Goal: Navigation & Orientation: Find specific page/section

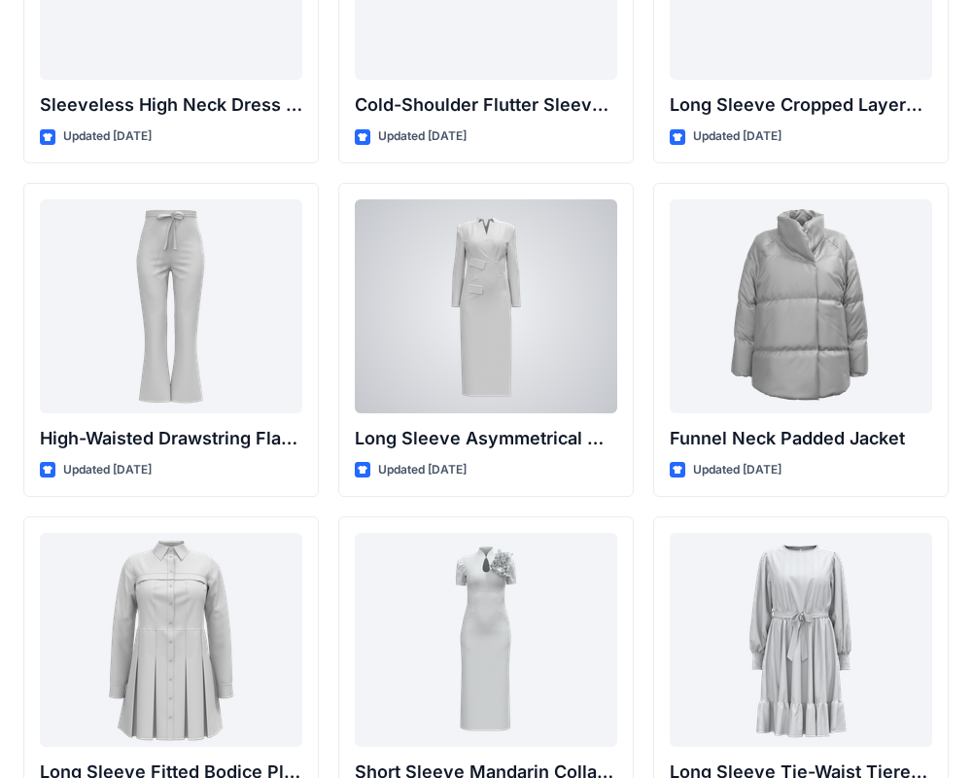
scroll to position [7243, 0]
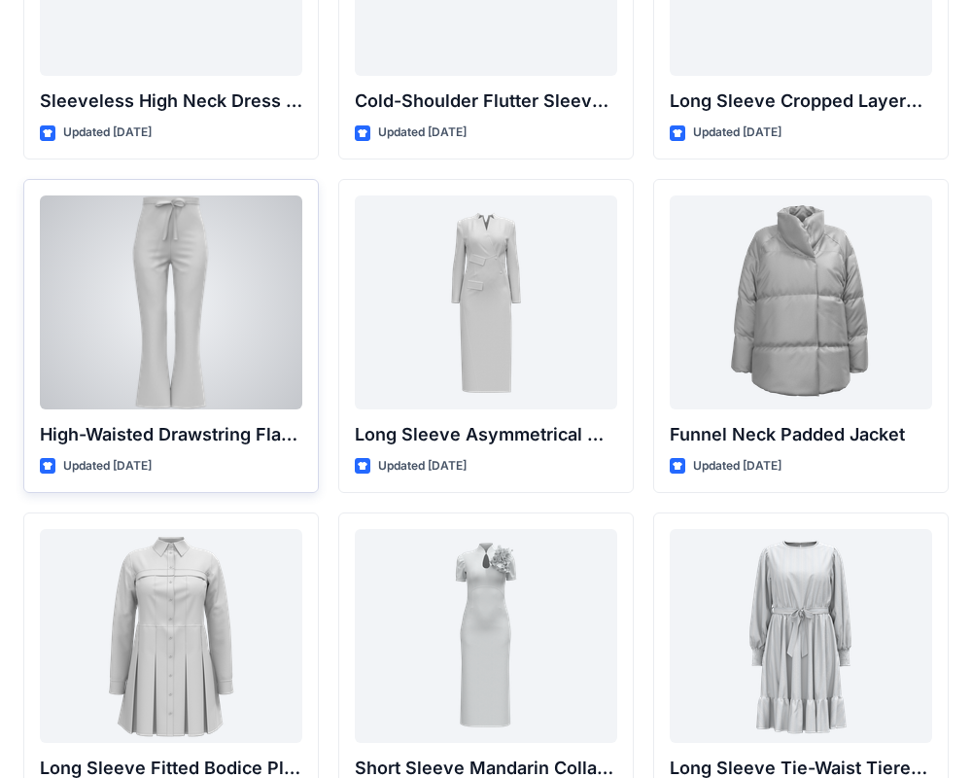
click at [246, 349] on div at bounding box center [171, 302] width 262 height 214
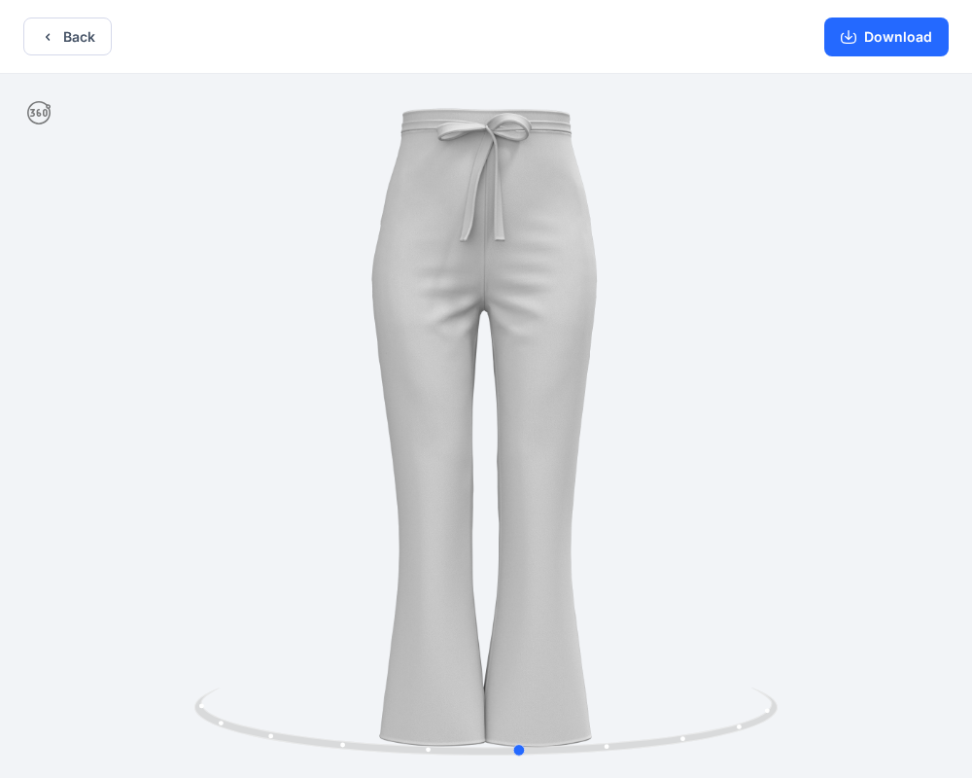
drag, startPoint x: 640, startPoint y: 372, endPoint x: 84, endPoint y: 350, distance: 556.4
click at [84, 350] on div at bounding box center [486, 428] width 972 height 708
click at [51, 39] on icon "button" at bounding box center [48, 37] width 16 height 16
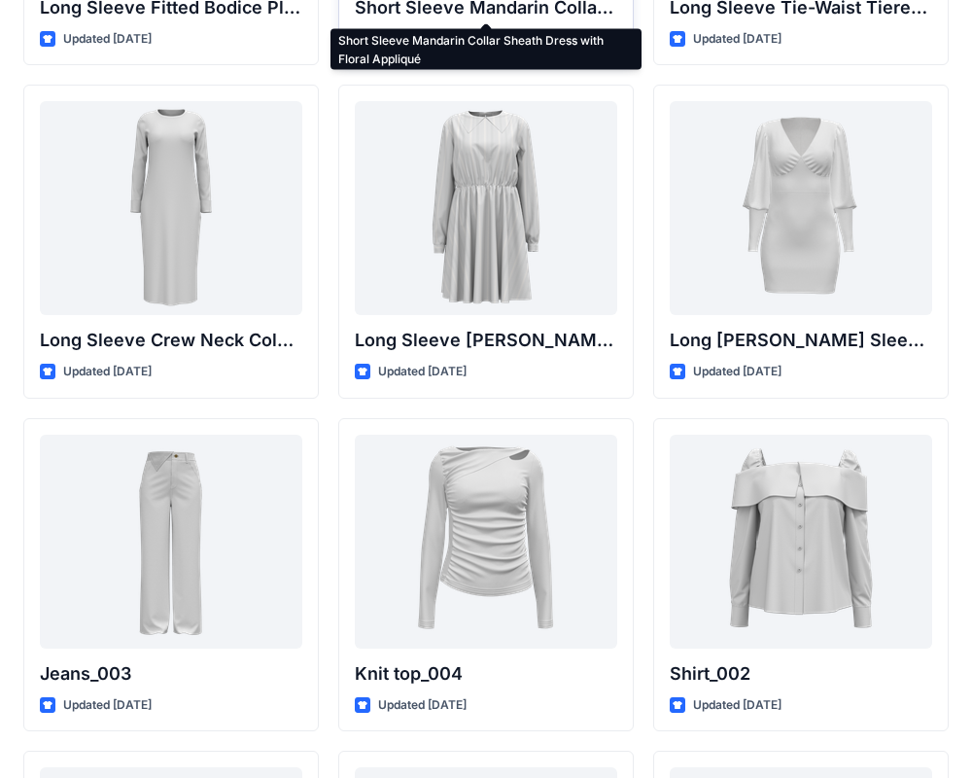
scroll to position [8203, 0]
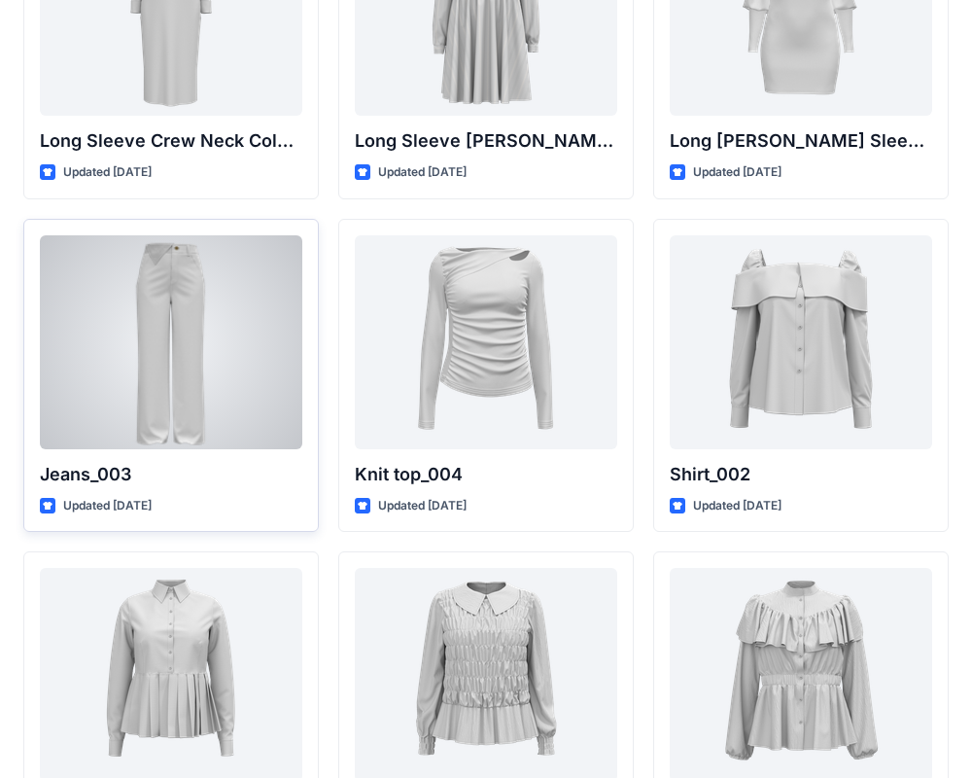
click at [243, 386] on div at bounding box center [171, 342] width 262 height 214
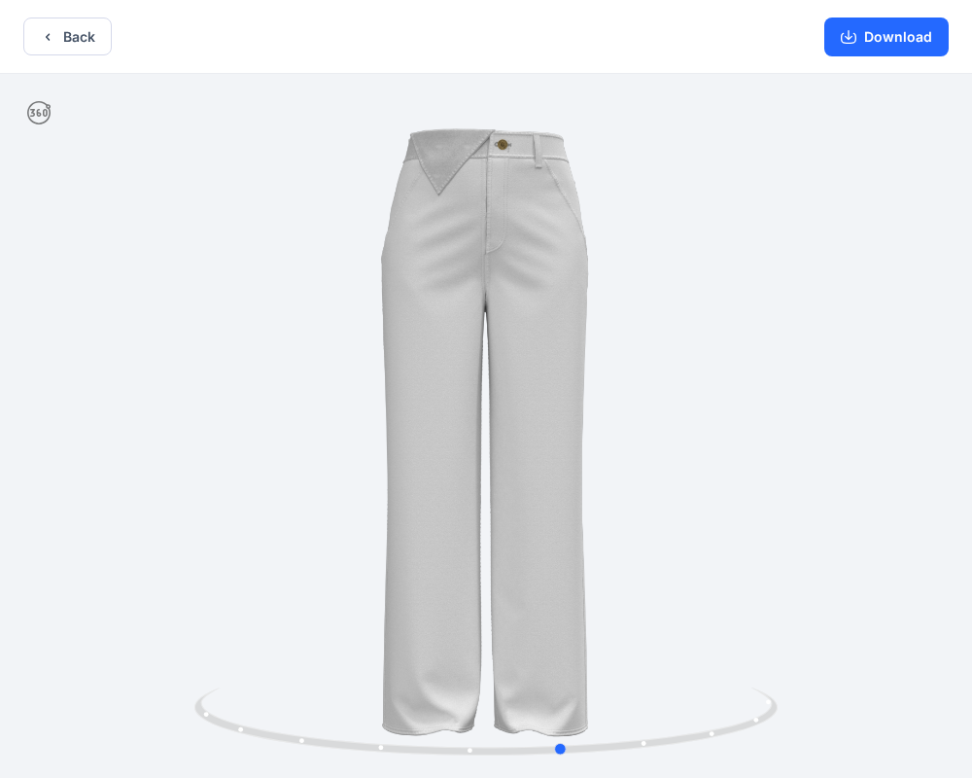
drag, startPoint x: 577, startPoint y: 397, endPoint x: 72, endPoint y: 347, distance: 507.9
click at [72, 347] on div at bounding box center [486, 428] width 972 height 708
click at [48, 35] on icon "button" at bounding box center [48, 37] width 16 height 16
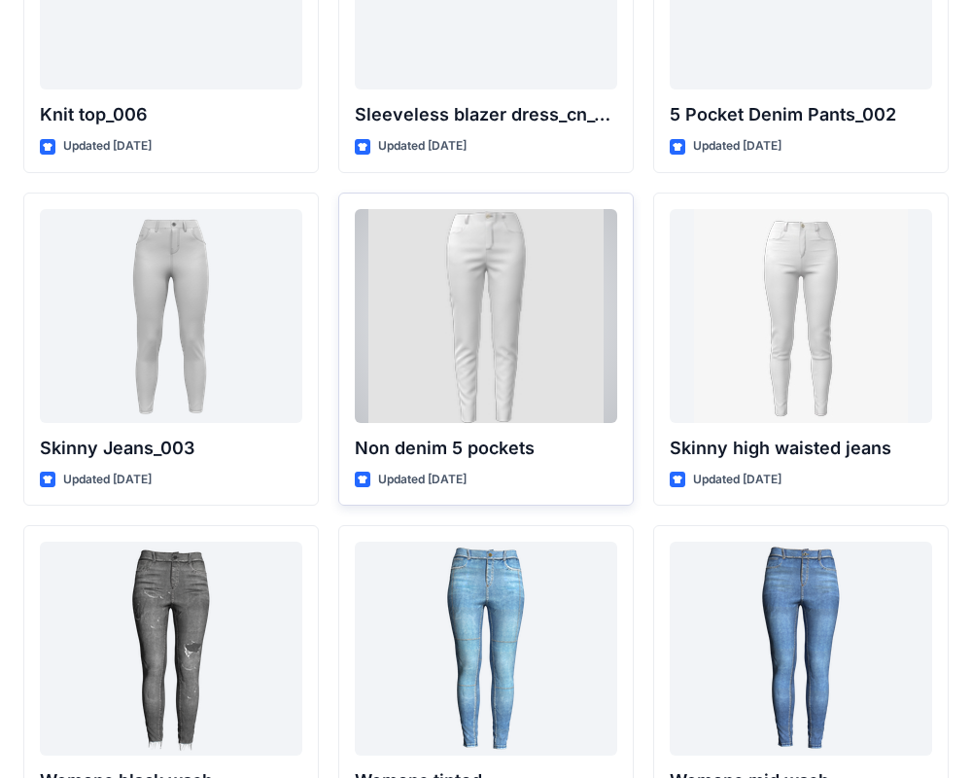
scroll to position [13225, 0]
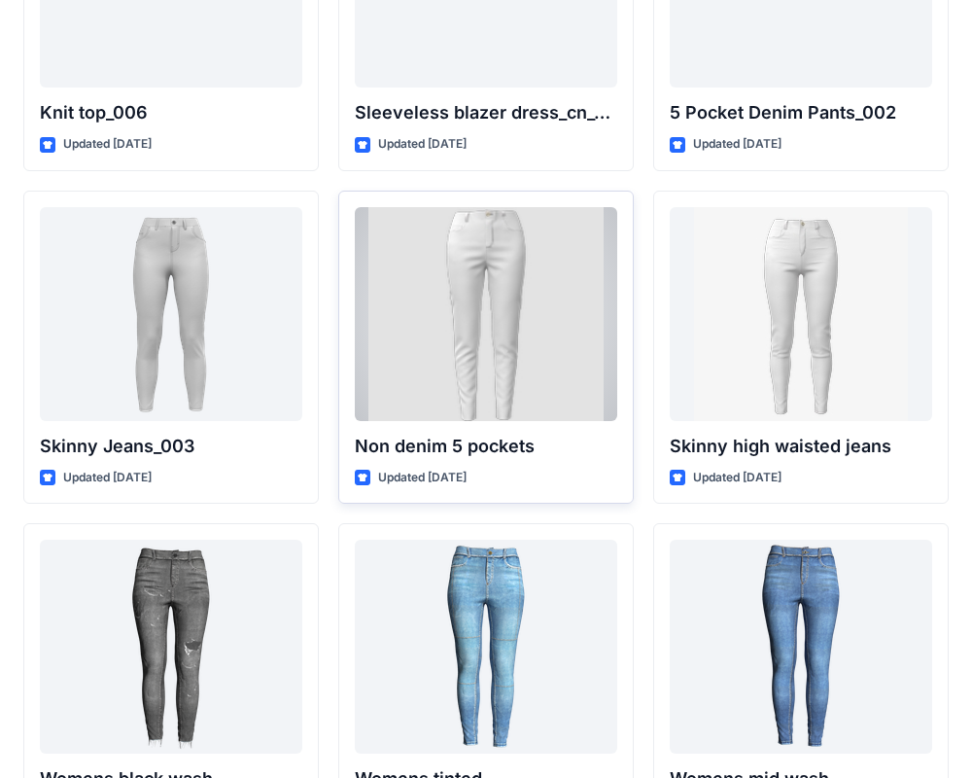
click at [541, 355] on div at bounding box center [486, 314] width 262 height 214
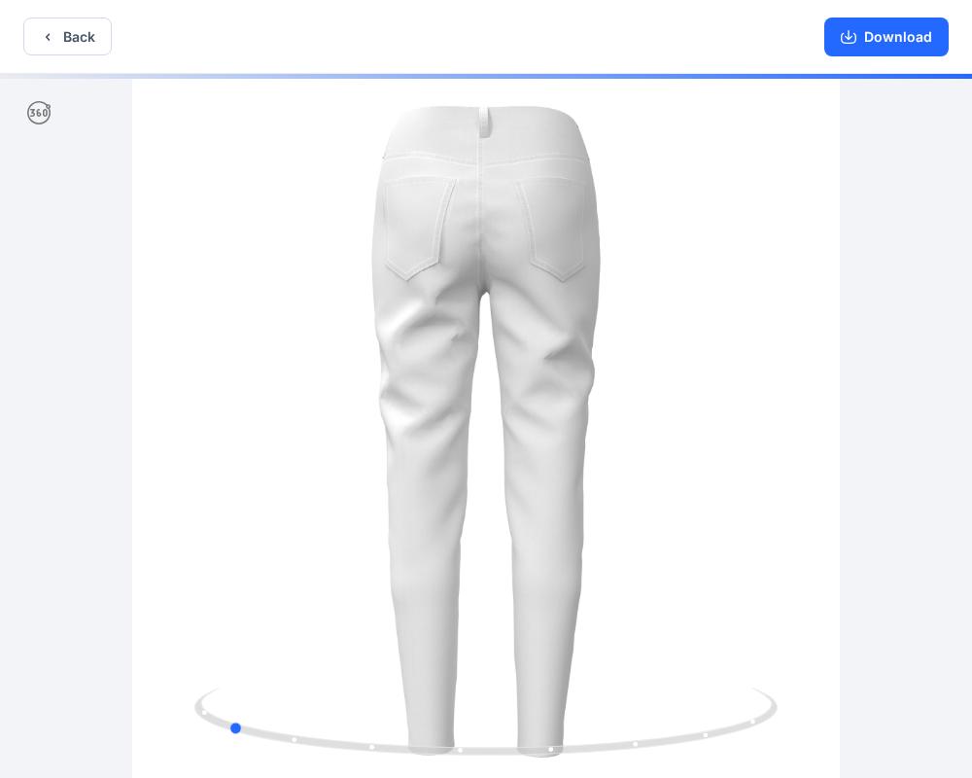
drag, startPoint x: 619, startPoint y: 394, endPoint x: 361, endPoint y: 385, distance: 258.7
click at [361, 385] on div at bounding box center [486, 428] width 972 height 708
click at [91, 49] on button "Back" at bounding box center [67, 36] width 88 height 38
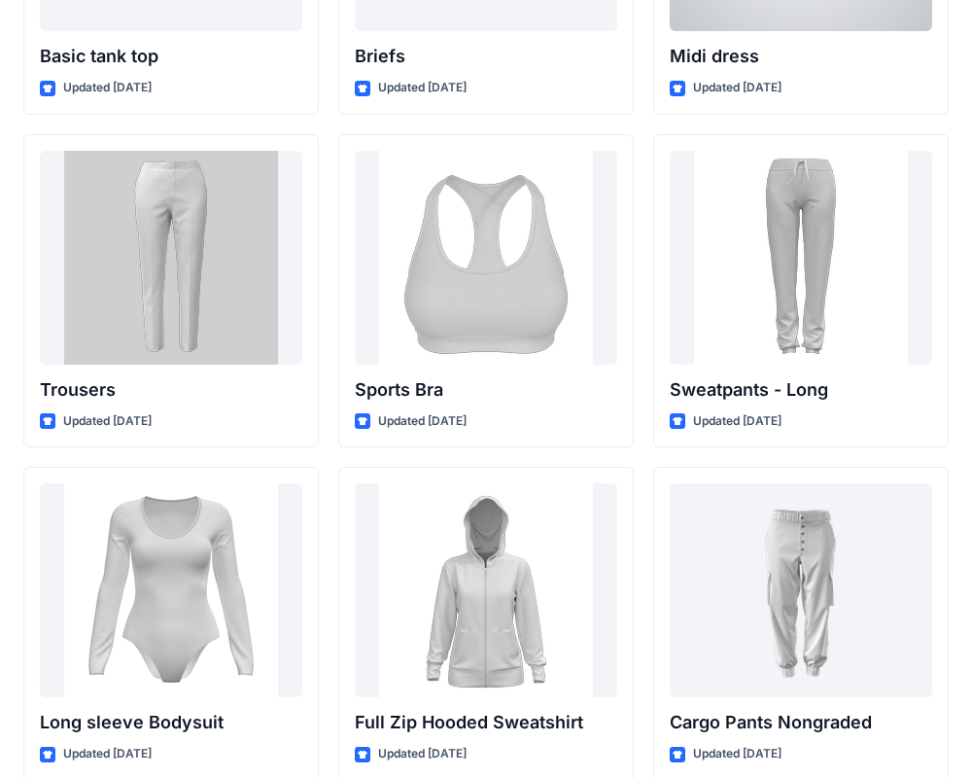
scroll to position [16282, 0]
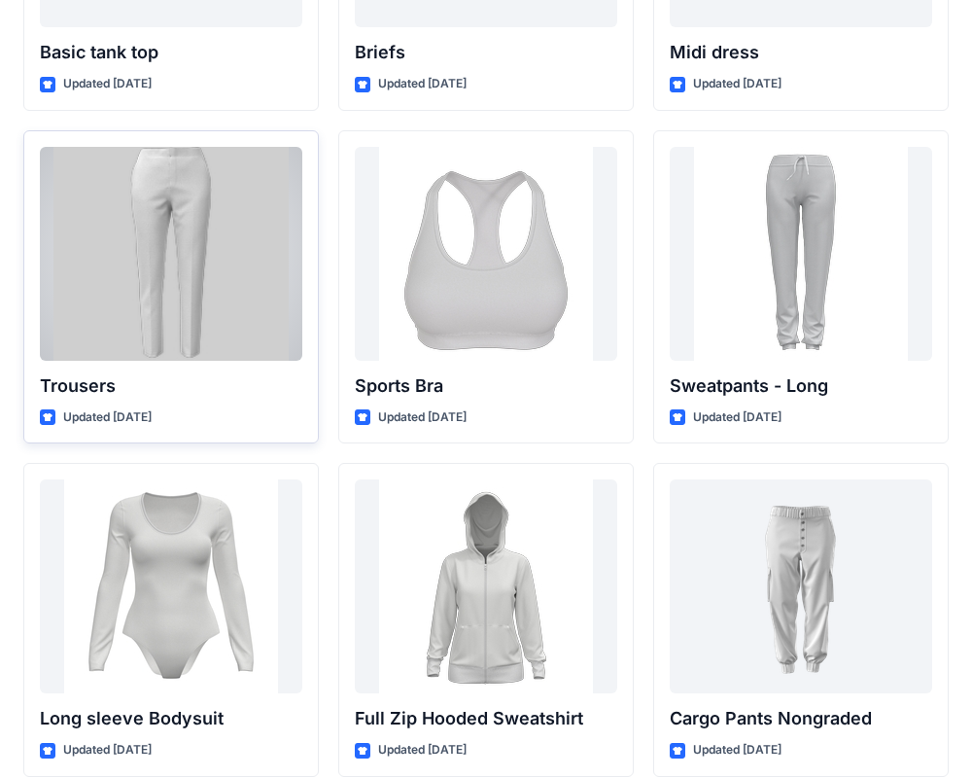
click at [249, 235] on div at bounding box center [171, 254] width 262 height 214
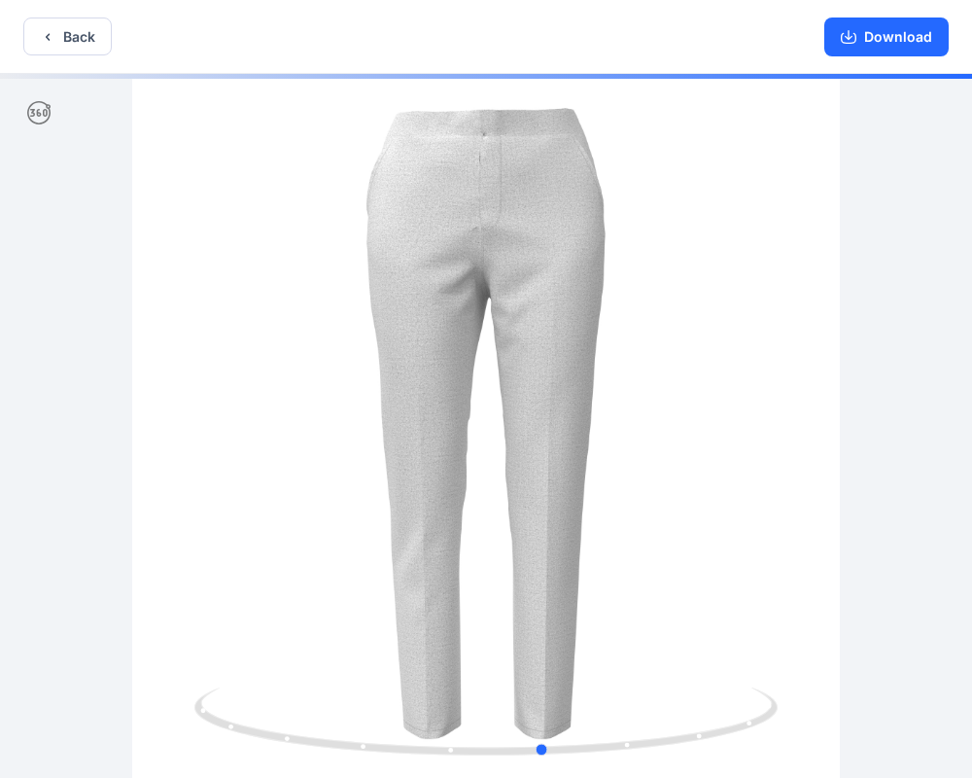
drag, startPoint x: 612, startPoint y: 335, endPoint x: 87, endPoint y: 256, distance: 530.9
click at [87, 256] on div at bounding box center [486, 428] width 972 height 708
click at [82, 45] on button "Back" at bounding box center [67, 36] width 88 height 38
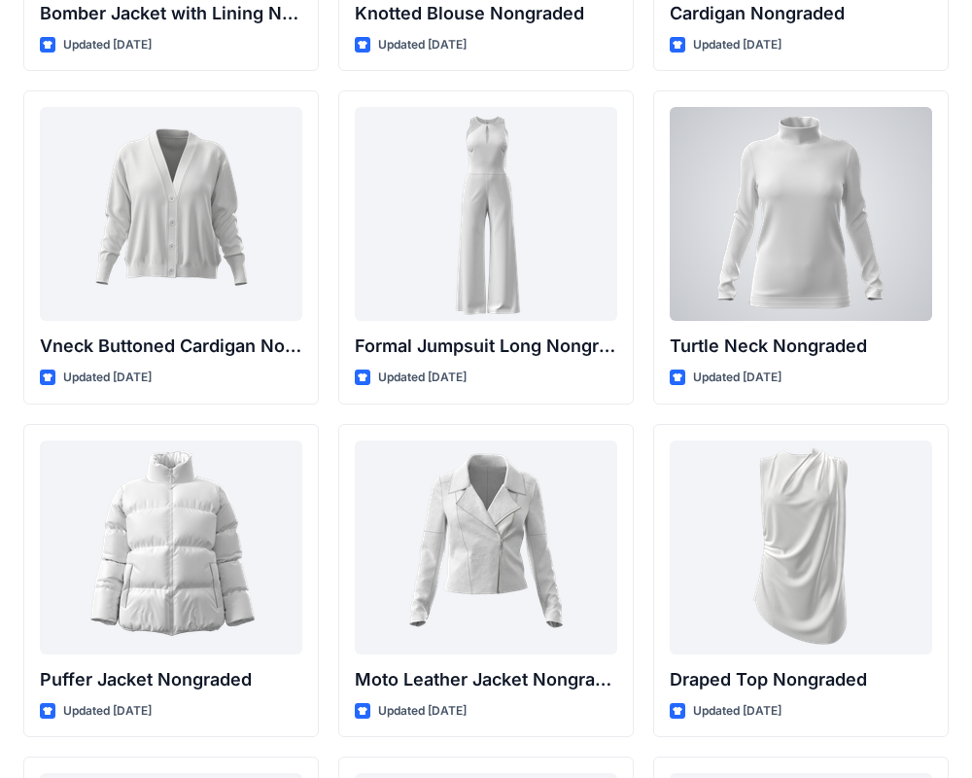
scroll to position [18334, 0]
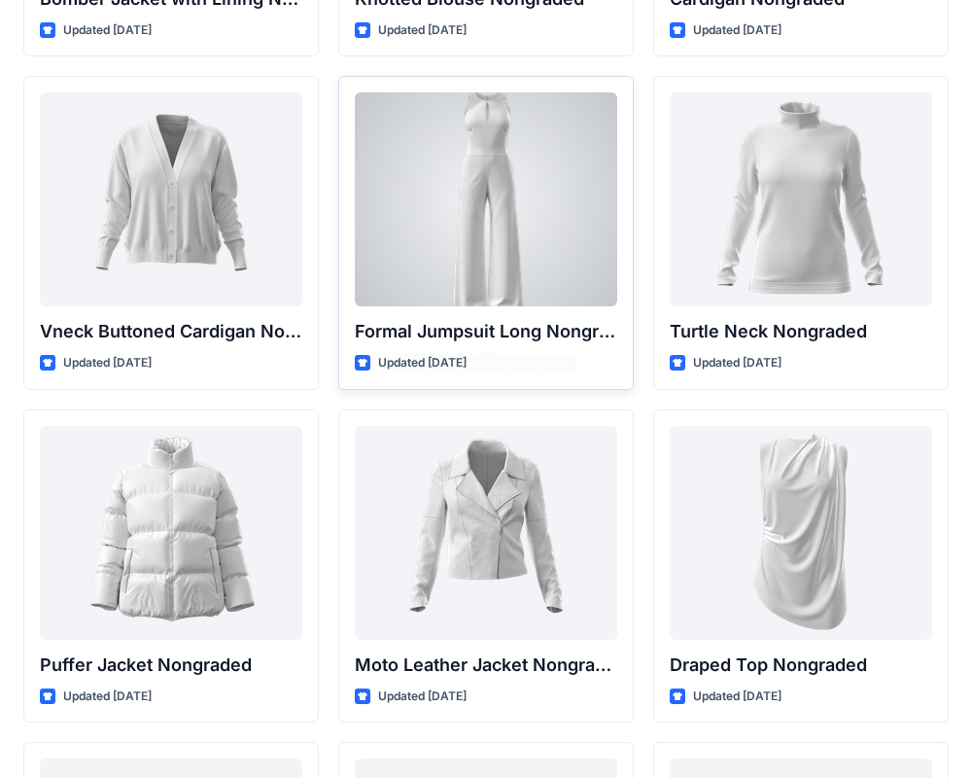
click at [536, 272] on div at bounding box center [486, 199] width 262 height 214
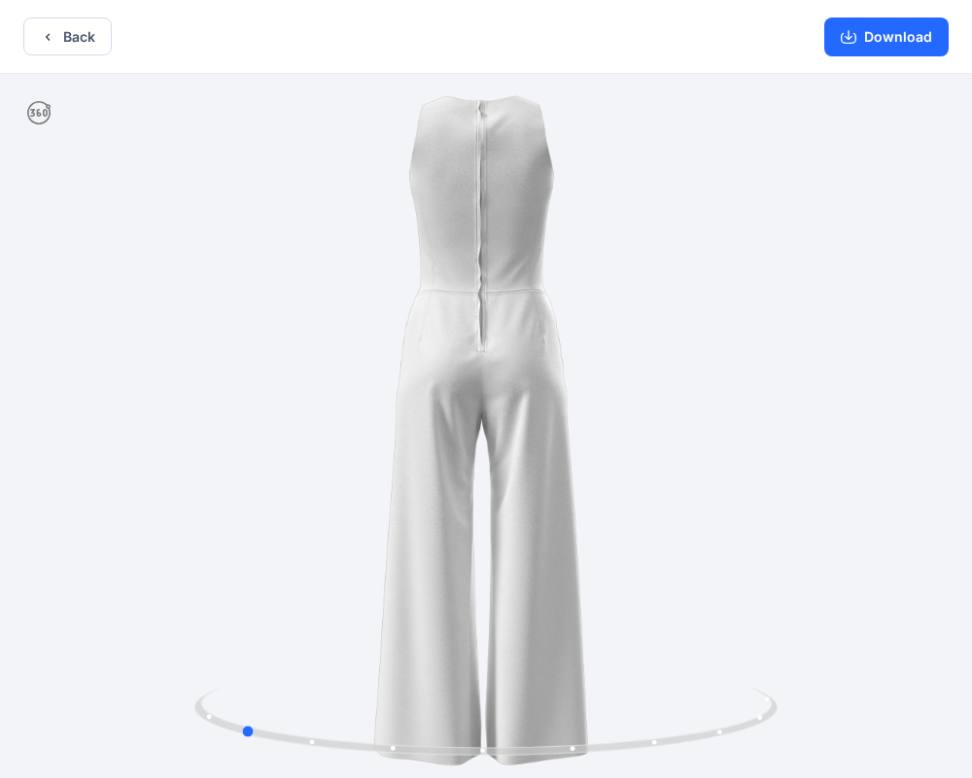
drag, startPoint x: 554, startPoint y: 366, endPoint x: 309, endPoint y: 335, distance: 246.9
click at [308, 335] on div at bounding box center [486, 428] width 972 height 708
click at [53, 31] on icon "button" at bounding box center [48, 37] width 16 height 16
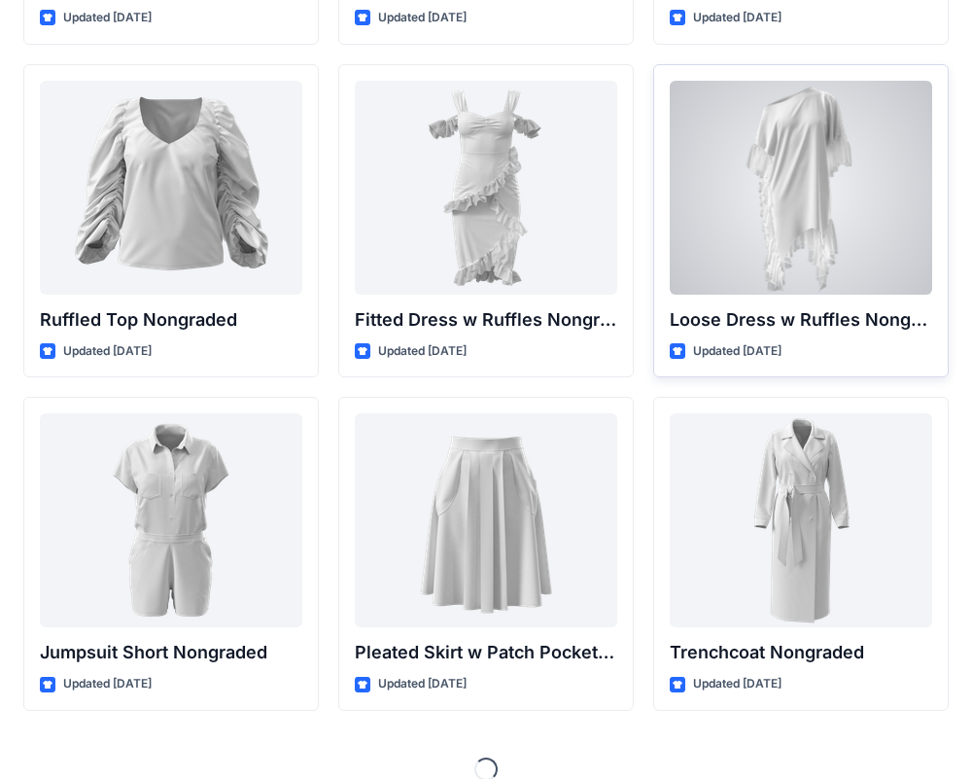
scroll to position [19370, 0]
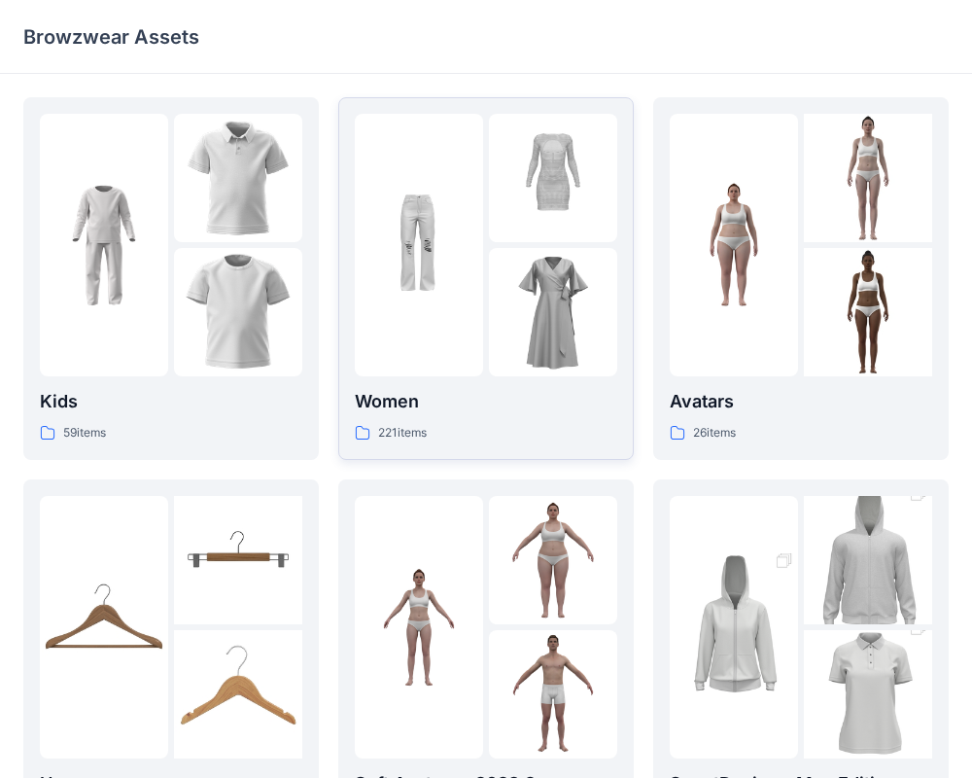
click at [439, 359] on div at bounding box center [419, 245] width 128 height 262
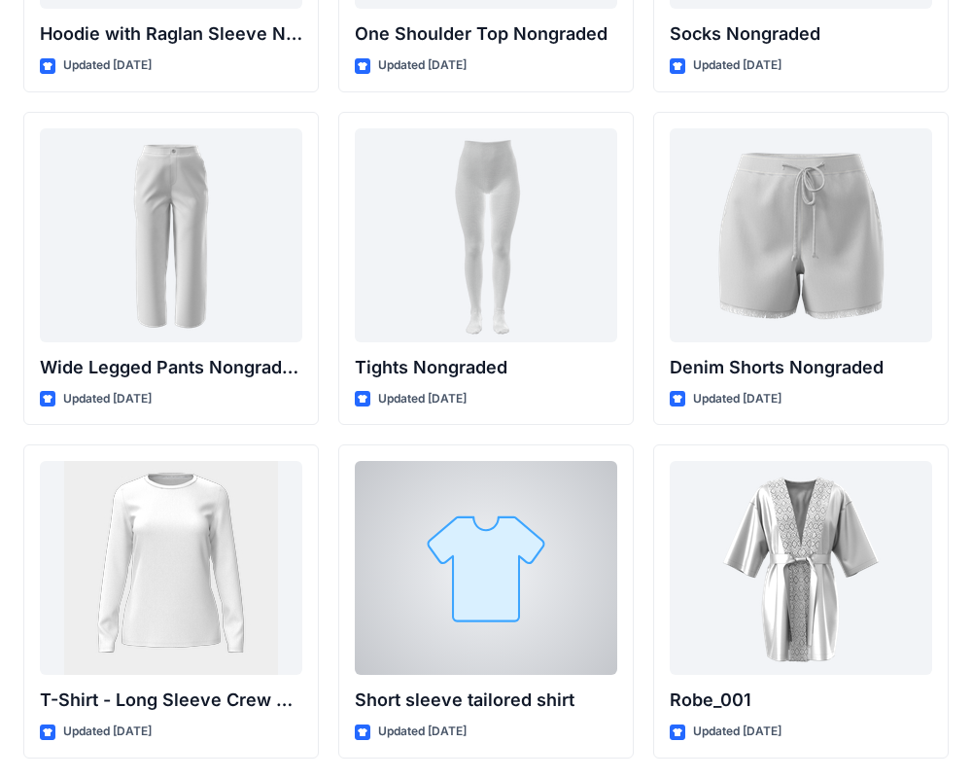
scroll to position [20662, 0]
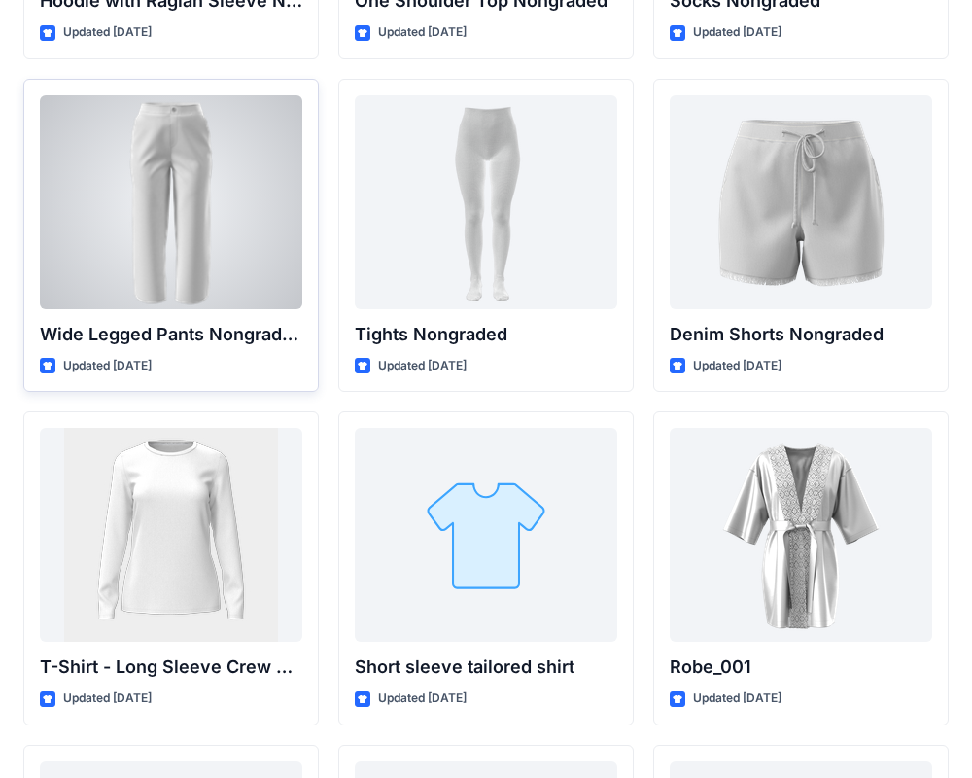
click at [201, 291] on div at bounding box center [171, 202] width 262 height 214
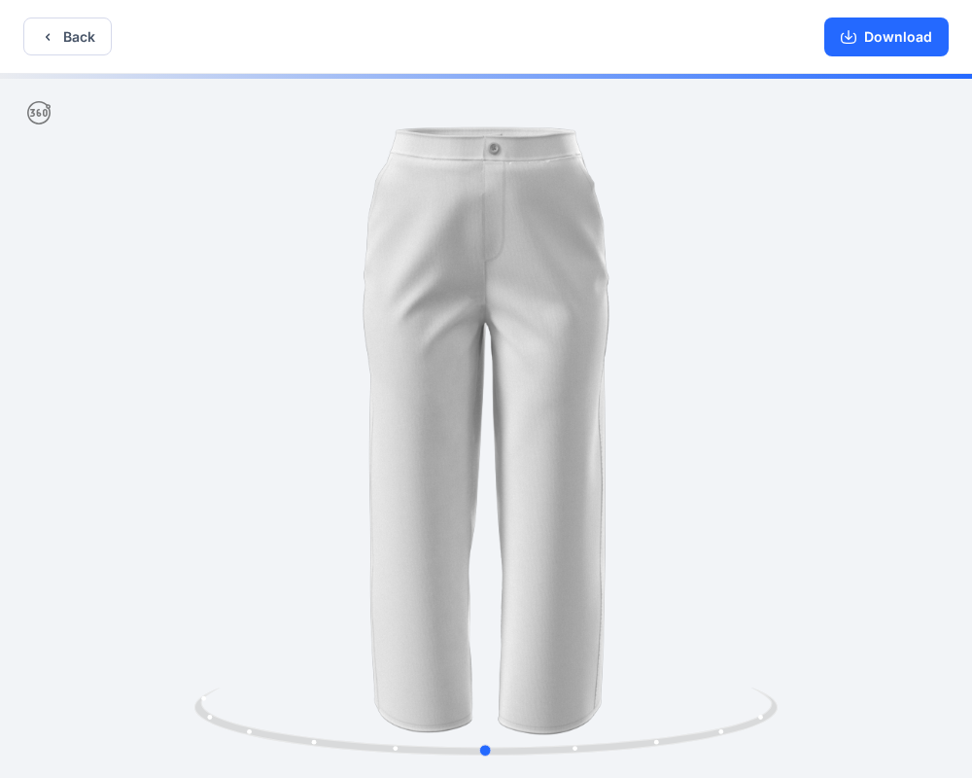
click at [686, 363] on div at bounding box center [486, 428] width 972 height 708
drag, startPoint x: 622, startPoint y: 369, endPoint x: 625, endPoint y: 318, distance: 51.6
click at [625, 318] on div at bounding box center [486, 428] width 972 height 708
click at [78, 36] on button "Back" at bounding box center [67, 36] width 88 height 38
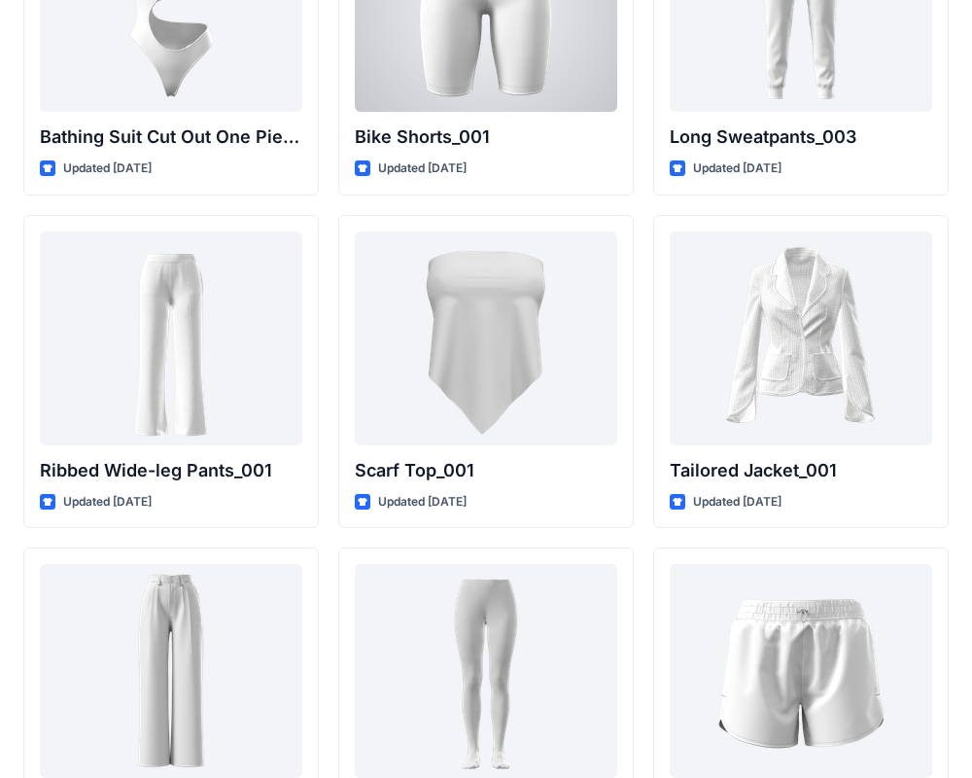
scroll to position [21548, 0]
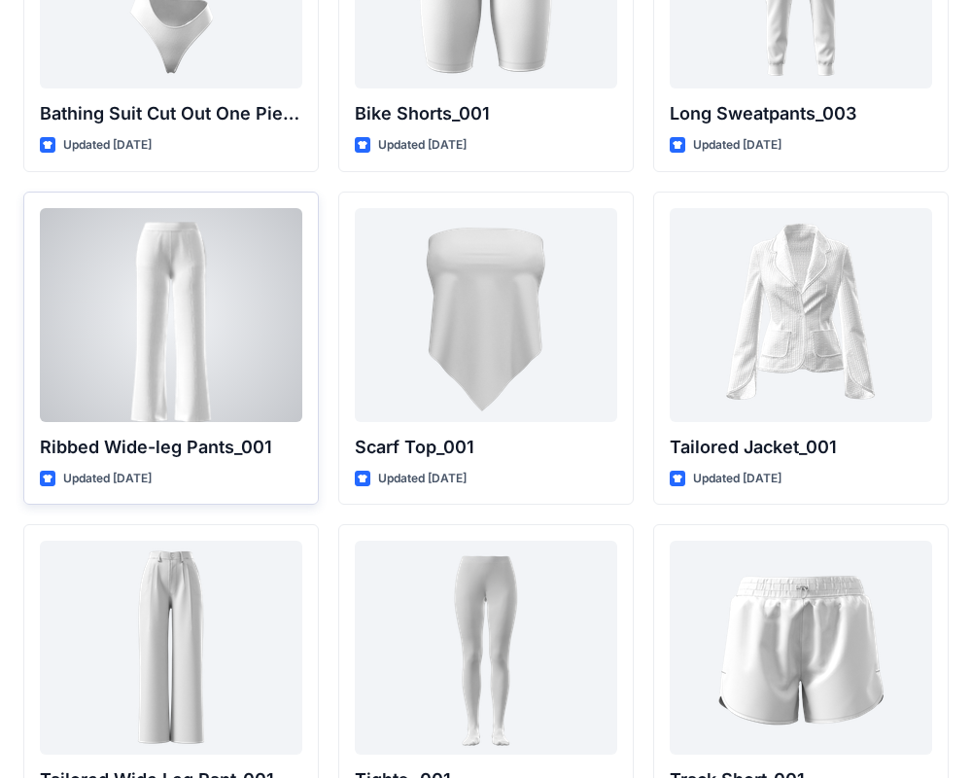
click at [175, 372] on div at bounding box center [171, 315] width 262 height 214
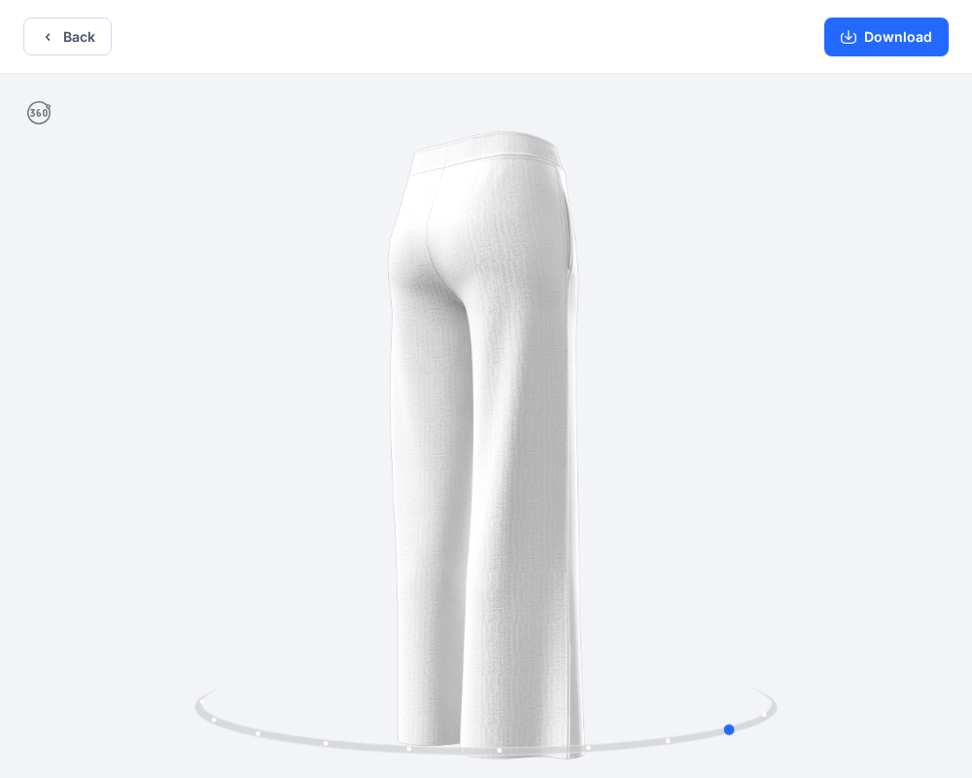
drag, startPoint x: 536, startPoint y: 375, endPoint x: 788, endPoint y: 275, distance: 271.8
click at [788, 275] on div at bounding box center [486, 428] width 972 height 708
click at [87, 32] on button "Back" at bounding box center [67, 36] width 88 height 38
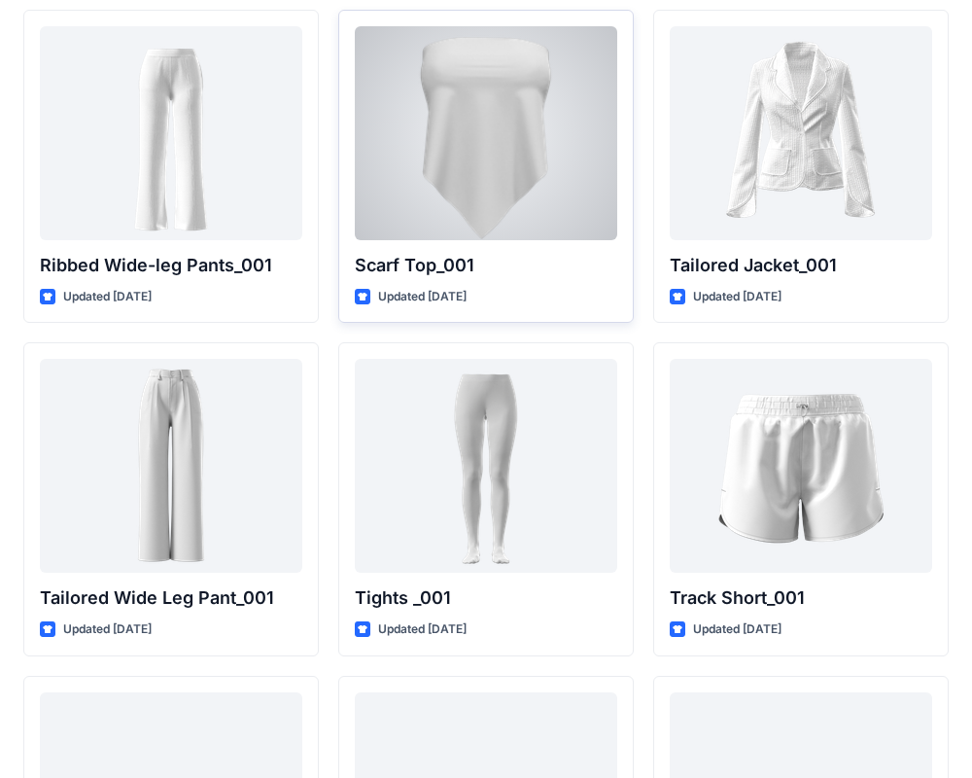
scroll to position [21760, 0]
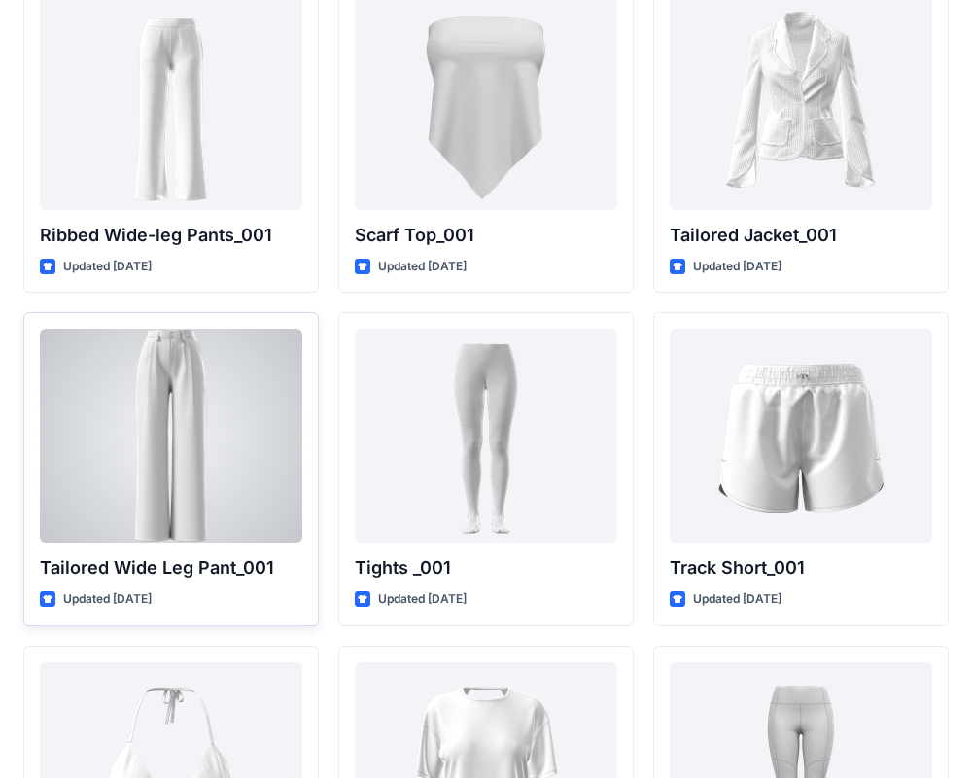
click at [237, 452] on div at bounding box center [171, 436] width 262 height 214
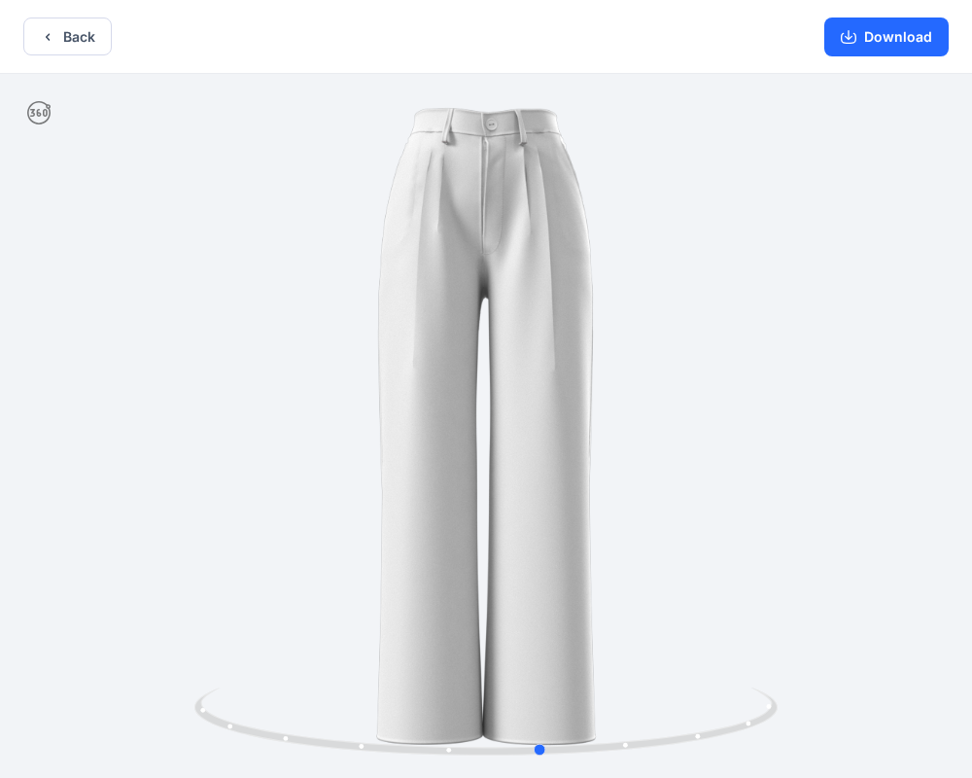
drag, startPoint x: 685, startPoint y: 387, endPoint x: 742, endPoint y: 293, distance: 109.9
click at [742, 293] on div at bounding box center [486, 428] width 972 height 708
click at [81, 29] on button "Back" at bounding box center [67, 36] width 88 height 38
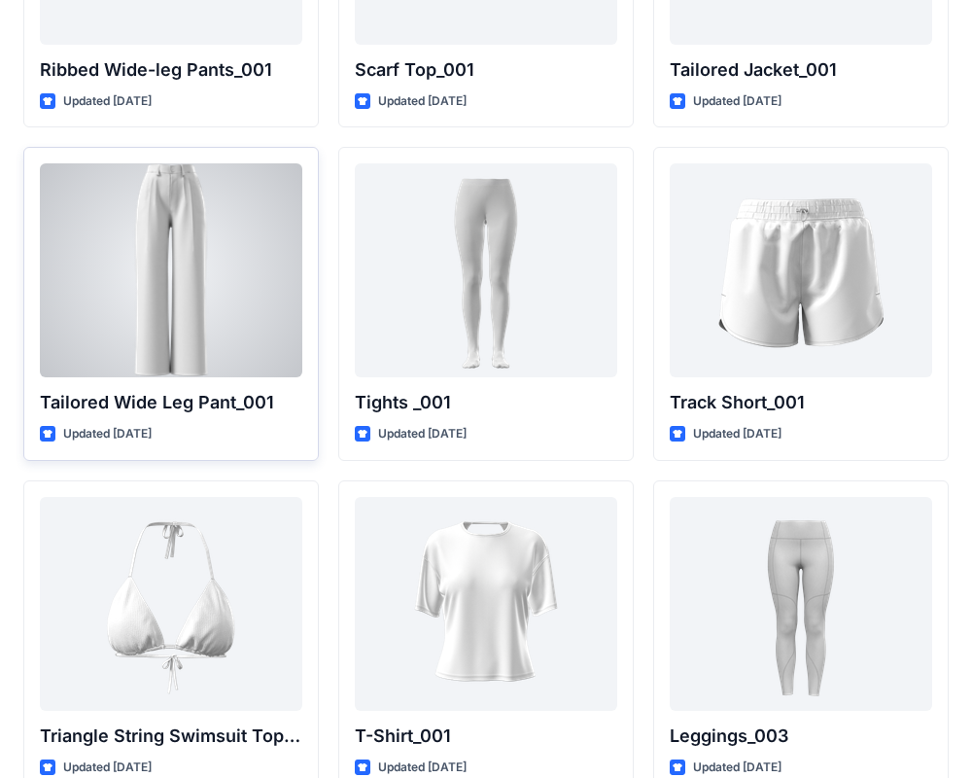
scroll to position [21897, 0]
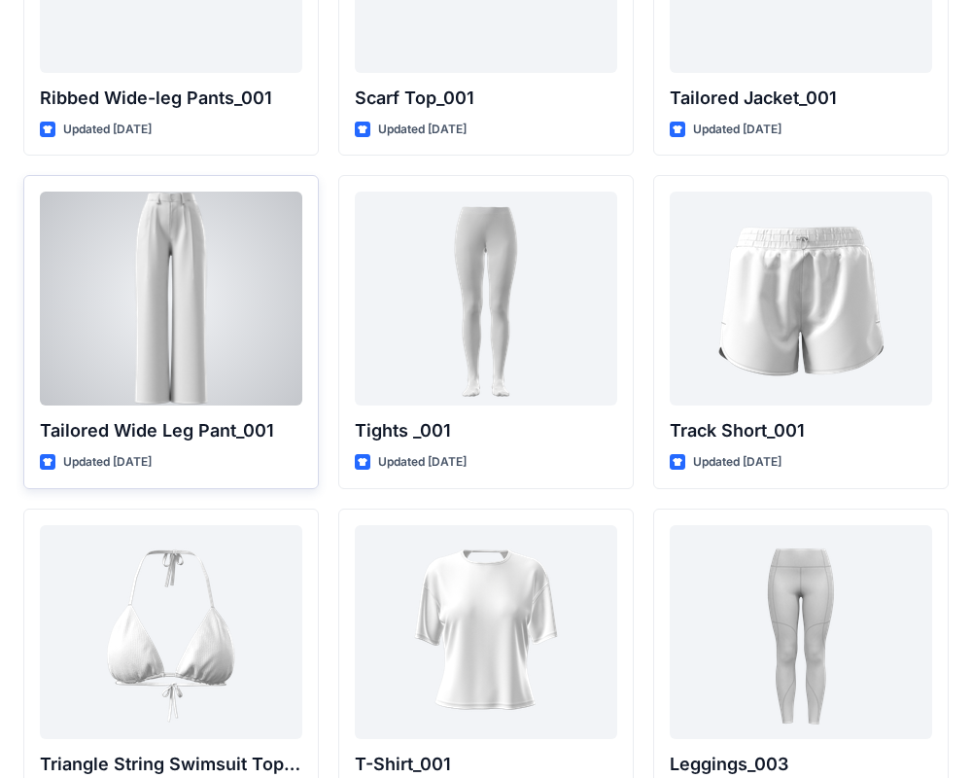
click at [191, 234] on div at bounding box center [171, 298] width 262 height 214
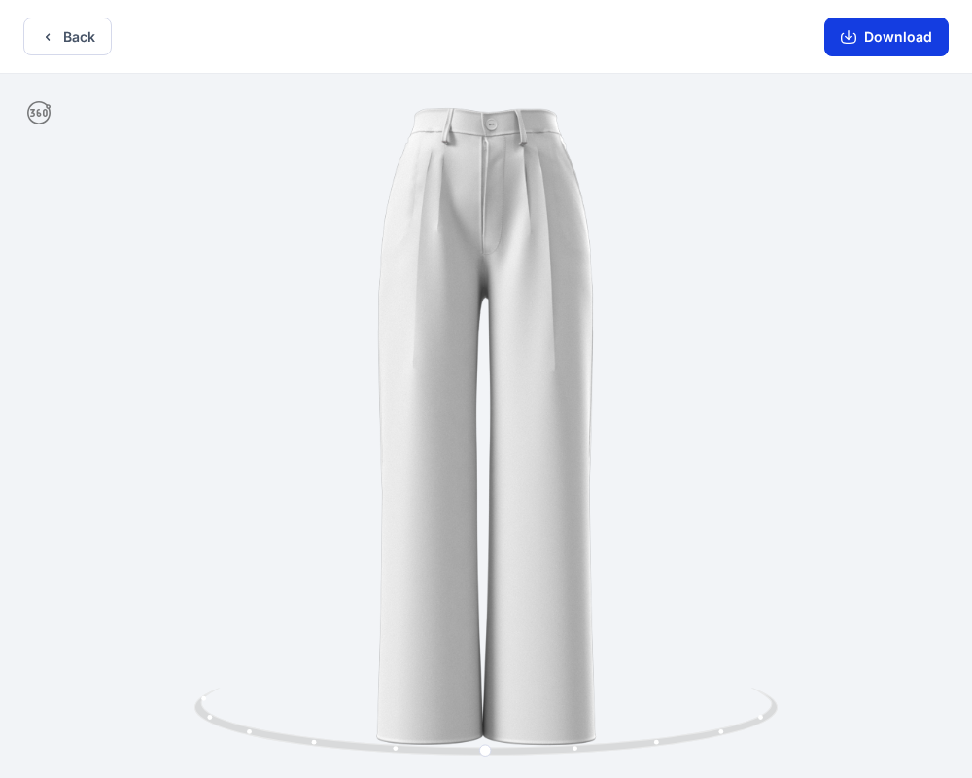
click at [862, 26] on button "Download" at bounding box center [886, 36] width 124 height 39
click at [57, 34] on button "Back" at bounding box center [67, 36] width 88 height 38
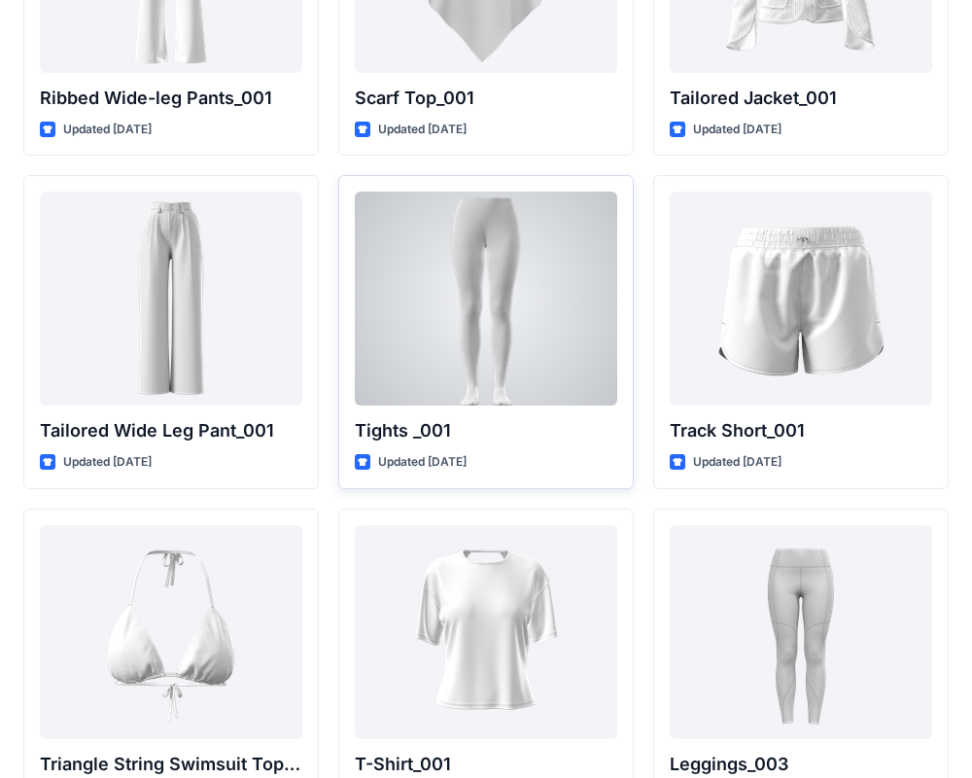
scroll to position [22034, 0]
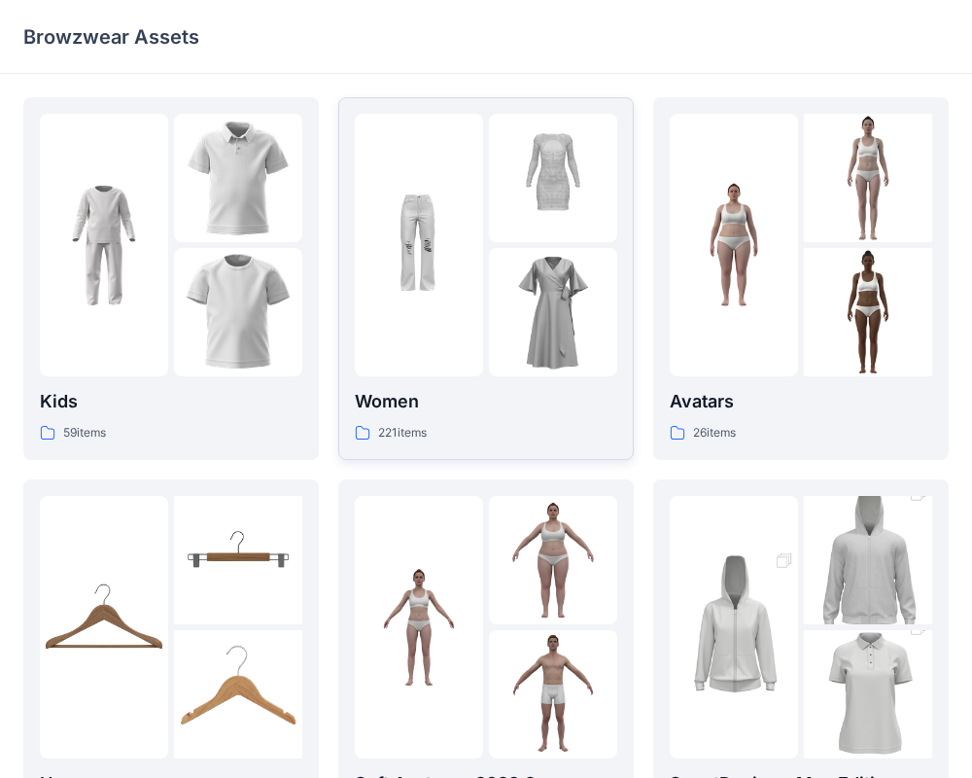
click at [525, 350] on img at bounding box center [553, 312] width 128 height 128
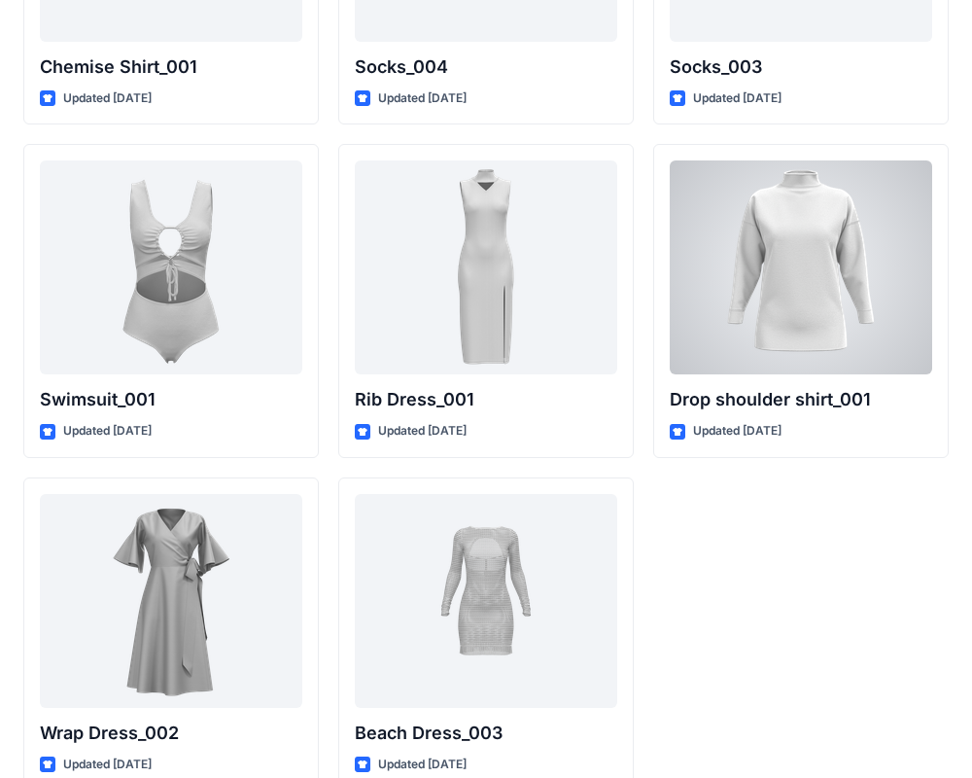
scroll to position [23963, 0]
